Goal: Find contact information: Find contact information

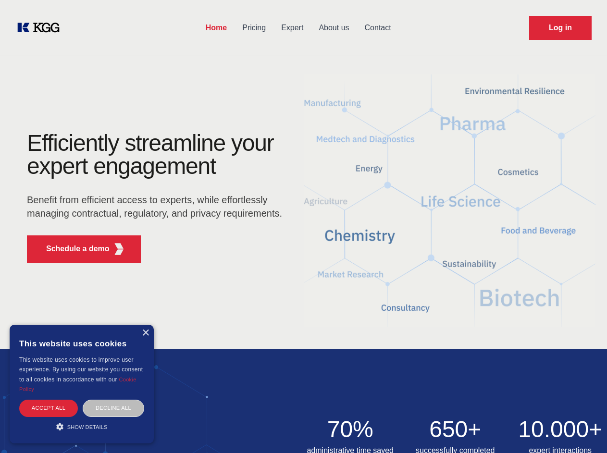
click at [303, 226] on div "Efficiently streamline your expert engagement Benefit from efficient access to …" at bounding box center [158, 201] width 292 height 139
click at [72, 249] on p "Schedule a demo" at bounding box center [77, 249] width 63 height 12
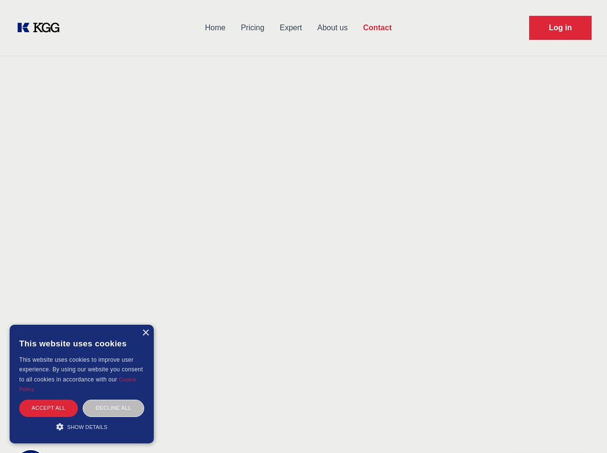
click at [145, 333] on div "× This website uses cookies This website uses cookies to improve user experienc…" at bounding box center [82, 384] width 144 height 119
click at [49, 408] on div "Accept all" at bounding box center [48, 408] width 59 height 17
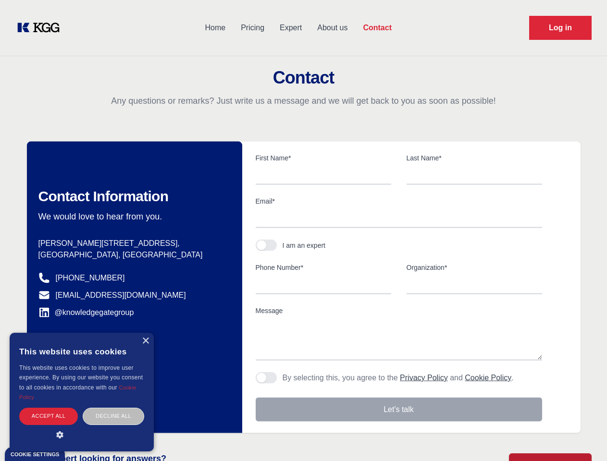
click at [113, 408] on div "Decline all" at bounding box center [113, 416] width 61 height 17
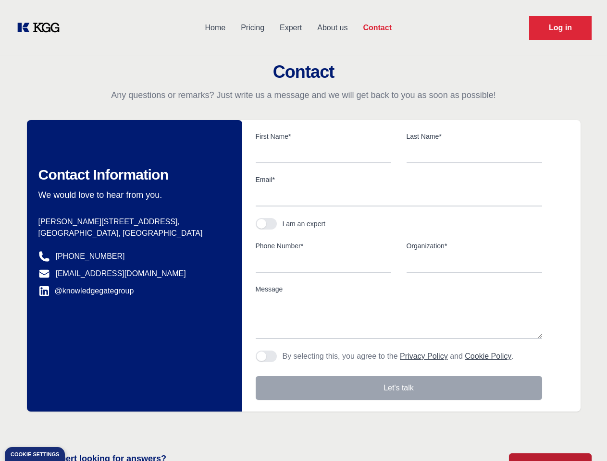
click at [82, 427] on main "Contact Any questions or remarks? Just write us a message and we will get back …" at bounding box center [303, 250] width 607 height 500
